Goal: Find specific page/section: Find specific page/section

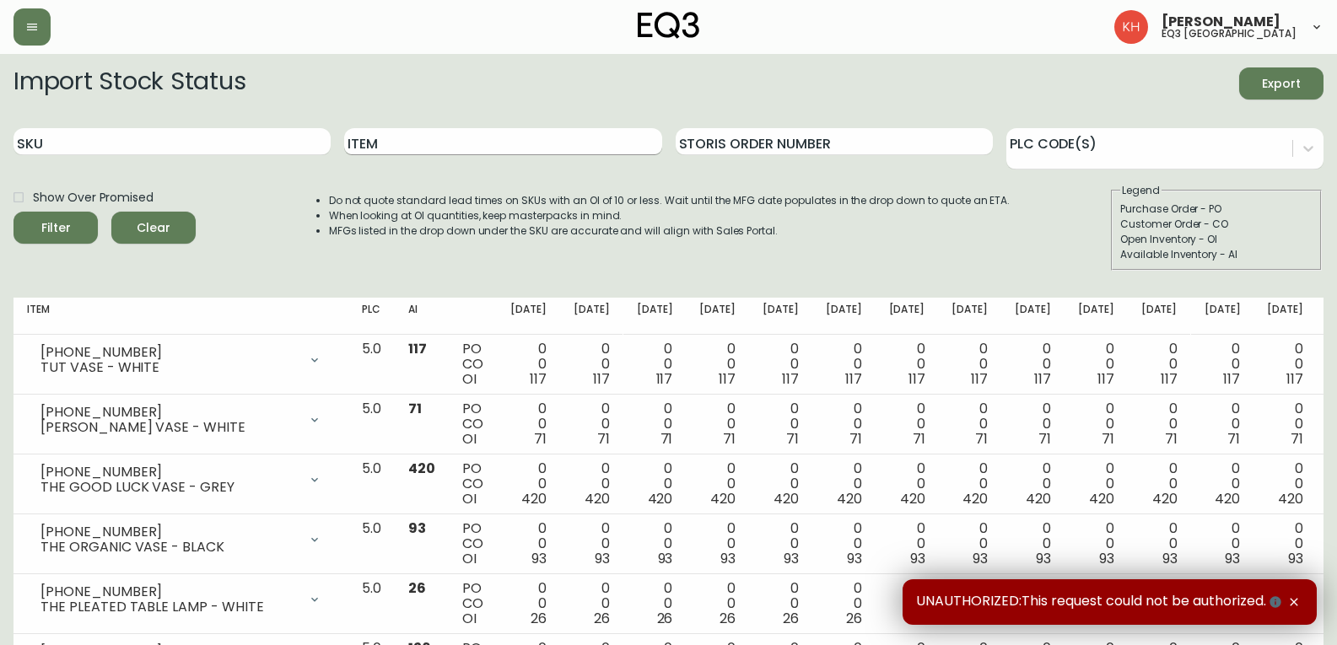
click at [410, 149] on input "Item" at bounding box center [502, 141] width 317 height 27
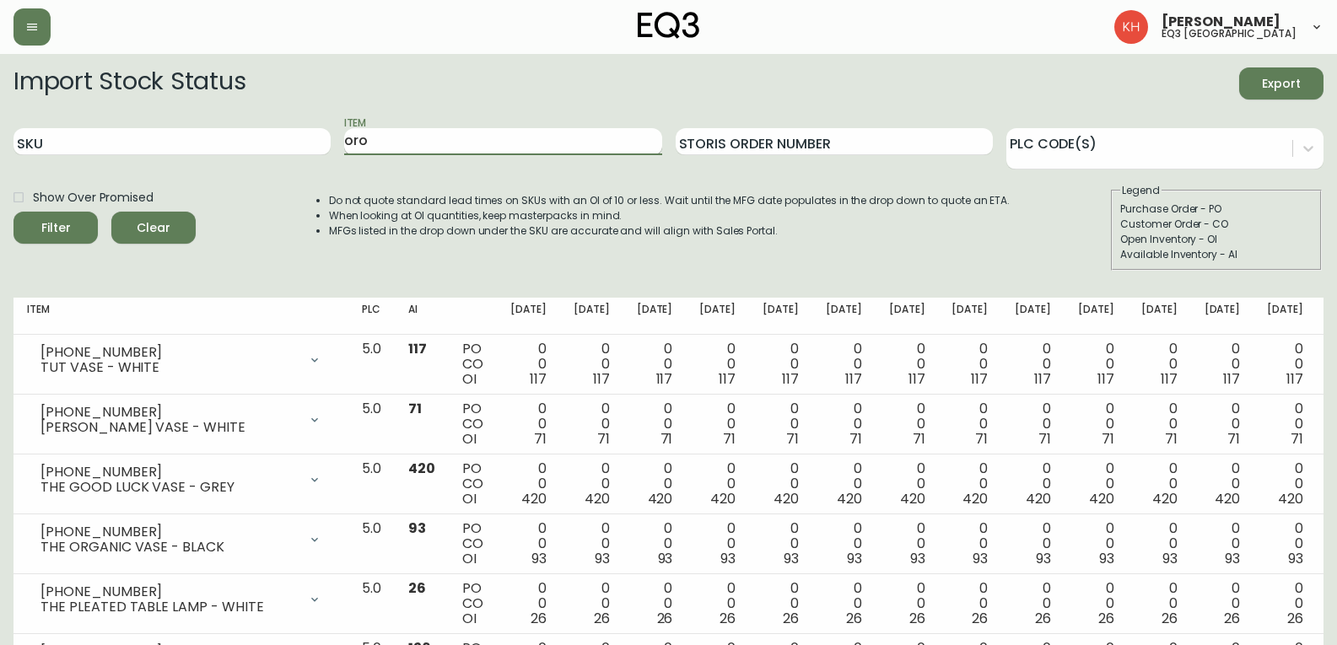
click at [13, 212] on button "Filter" at bounding box center [55, 228] width 84 height 32
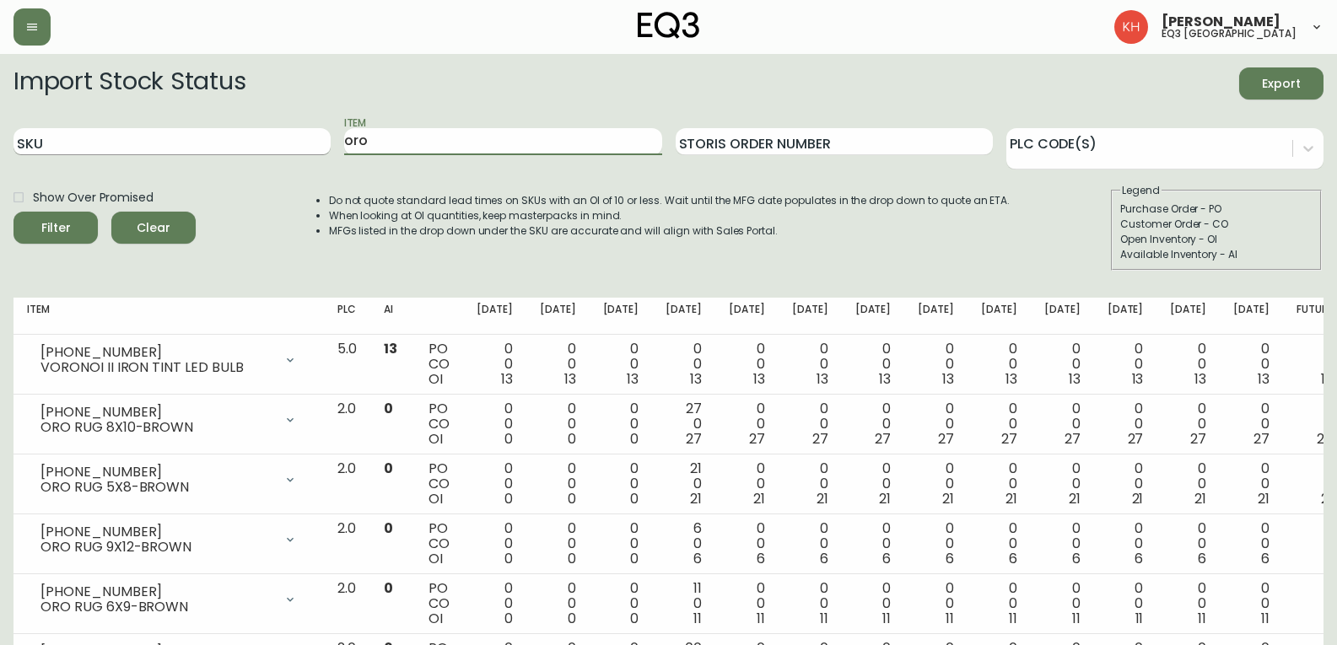
drag, startPoint x: 374, startPoint y: 141, endPoint x: 295, endPoint y: 143, distance: 79.3
click at [295, 143] on div "SKU Item oro Storis Order Number PLC Code(s)" at bounding box center [668, 142] width 1310 height 55
type input "[PERSON_NAME]"
click at [13, 212] on button "Filter" at bounding box center [55, 228] width 84 height 32
